Goal: Information Seeking & Learning: Learn about a topic

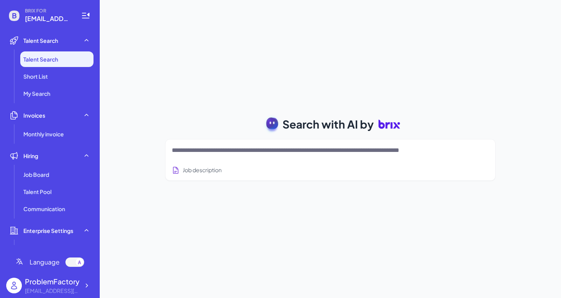
click at [238, 153] on textarea at bounding box center [321, 150] width 298 height 9
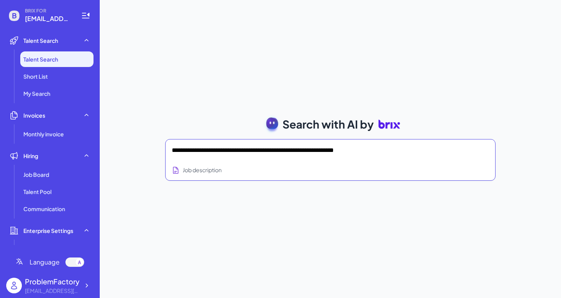
type textarea "**********"
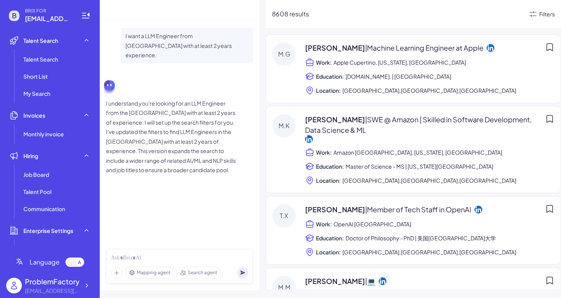
click at [407, 48] on span "| Machine Learning Engineer at Apple" at bounding box center [424, 47] width 118 height 9
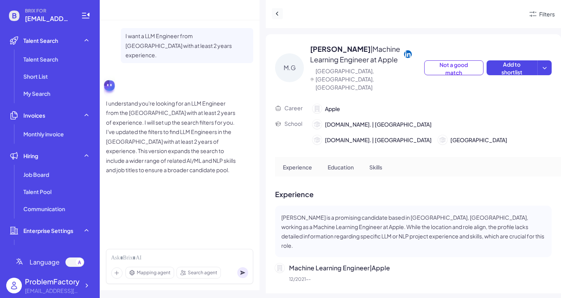
click at [277, 15] on icon at bounding box center [277, 14] width 2 height 4
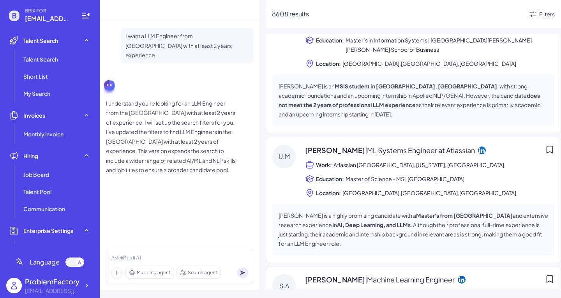
scroll to position [1393, 0]
click at [424, 175] on span "Master of Science - MS | [GEOGRAPHIC_DATA]" at bounding box center [405, 179] width 119 height 9
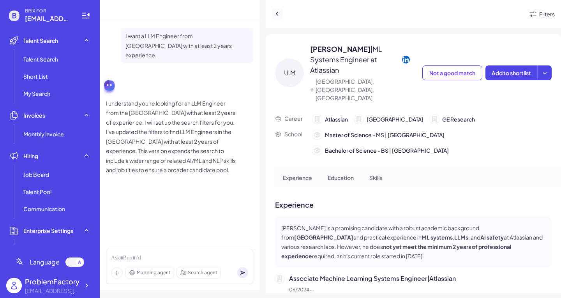
click at [278, 10] on icon at bounding box center [277, 14] width 8 height 8
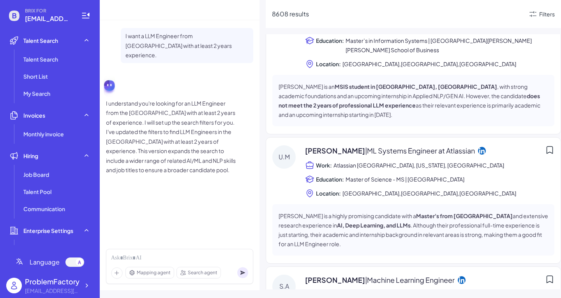
click at [111, 189] on div "I want a LLM Engineer from [GEOGRAPHIC_DATA] with at least 2 years experience. …" at bounding box center [180, 131] width 160 height 222
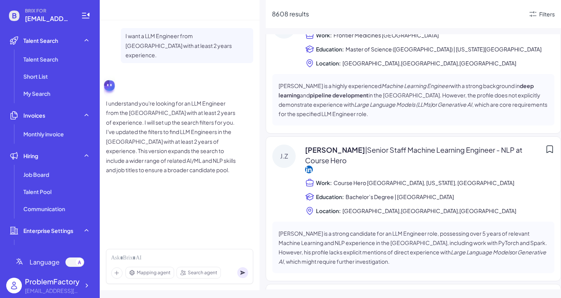
scroll to position [7965, 0]
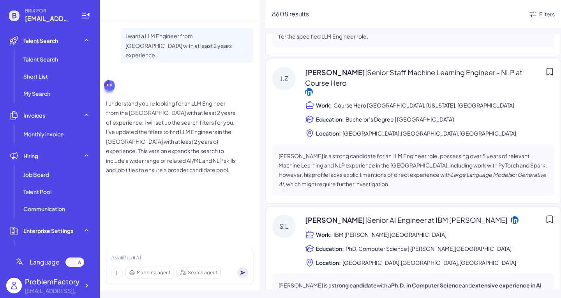
drag, startPoint x: 517, startPoint y: 160, endPoint x: 512, endPoint y: 163, distance: 5.6
click at [517, 160] on div "[PERSON_NAME] | Machine Learning Engineer at Apple Work: Apple Cupertino, [US_S…" at bounding box center [413, 161] width 295 height 255
click at [208, 165] on div "I want a LLM Engineer from [GEOGRAPHIC_DATA] with at least 2 years experience. …" at bounding box center [179, 104] width 147 height 153
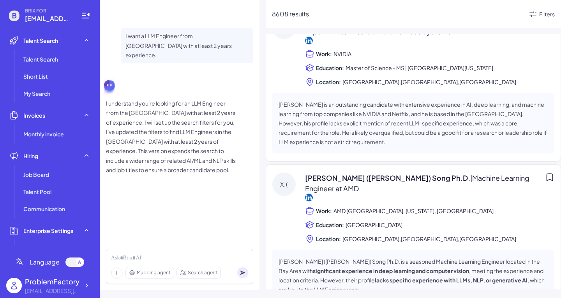
scroll to position [4302, 0]
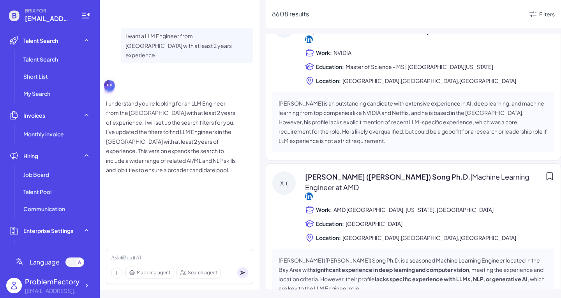
click at [499, 17] on div "8608 results" at bounding box center [400, 13] width 256 height 9
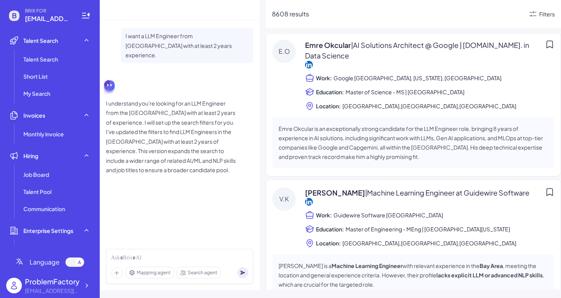
scroll to position [11996, 0]
